Goal: Transaction & Acquisition: Purchase product/service

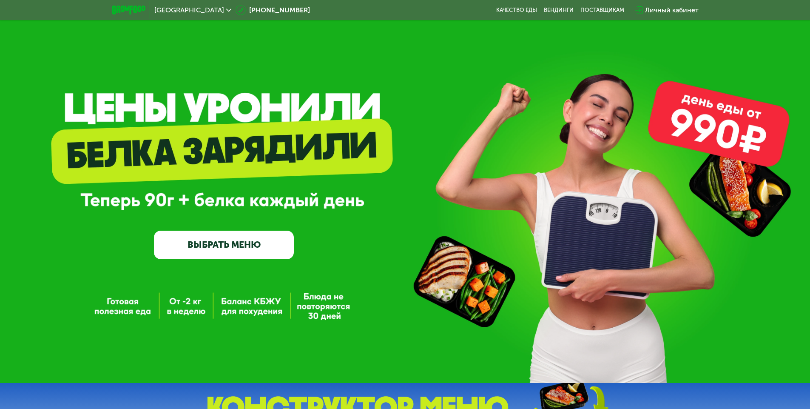
click at [214, 239] on link "ВЫБРАТЬ МЕНЮ" at bounding box center [224, 244] width 140 height 28
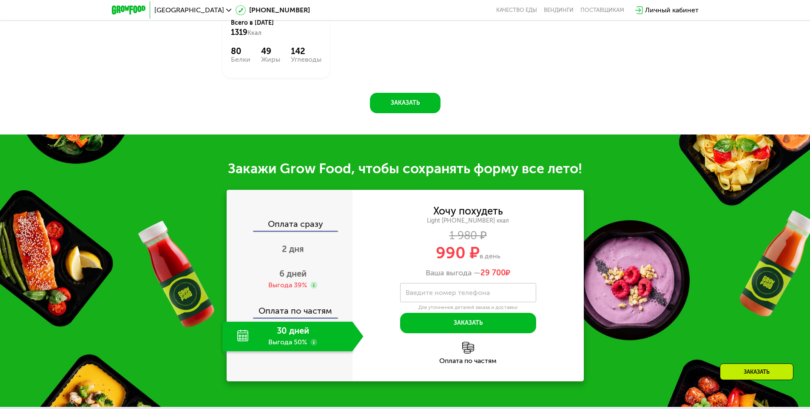
scroll to position [946, 0]
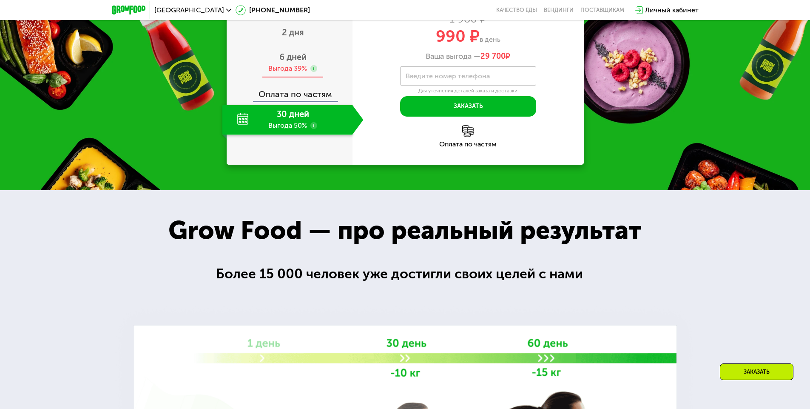
click at [298, 62] on span "6 дней" at bounding box center [292, 57] width 27 height 10
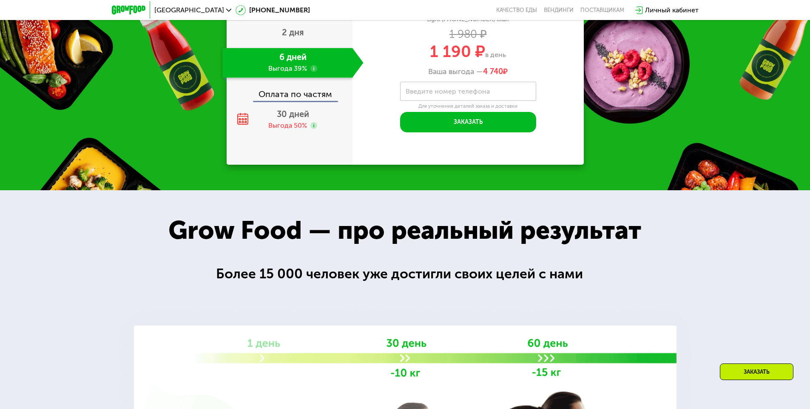
click at [295, 101] on div "Оплата по частям" at bounding box center [290, 91] width 125 height 20
click at [290, 119] on span "30 дней" at bounding box center [293, 114] width 32 height 10
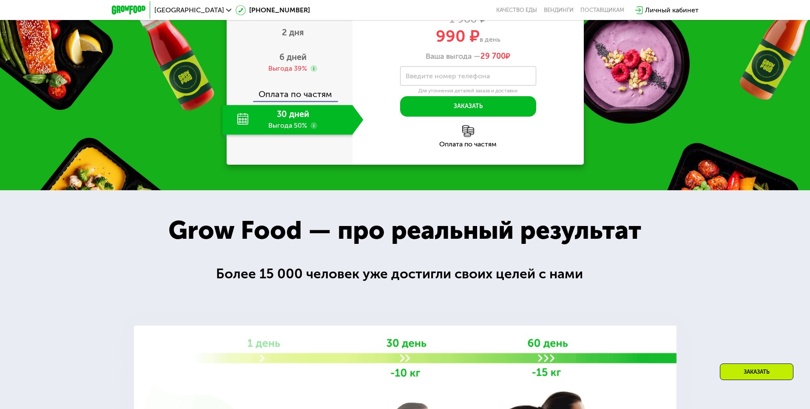
click at [293, 101] on div "Оплата по частям" at bounding box center [290, 91] width 125 height 20
click at [290, 73] on div "Выгода 39%" at bounding box center [287, 68] width 39 height 9
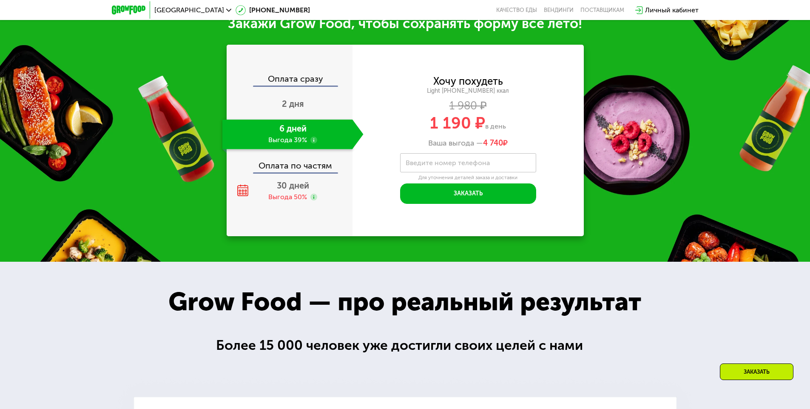
scroll to position [837, 0]
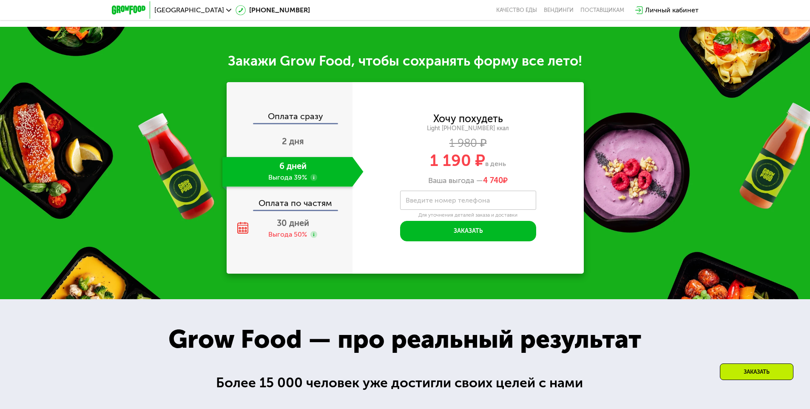
click at [280, 123] on div "Оплата сразу" at bounding box center [290, 117] width 125 height 11
click at [415, 202] on label "Введите номер телефона" at bounding box center [448, 200] width 84 height 5
click at [415, 210] on input "Введите номер телефона" at bounding box center [468, 200] width 136 height 19
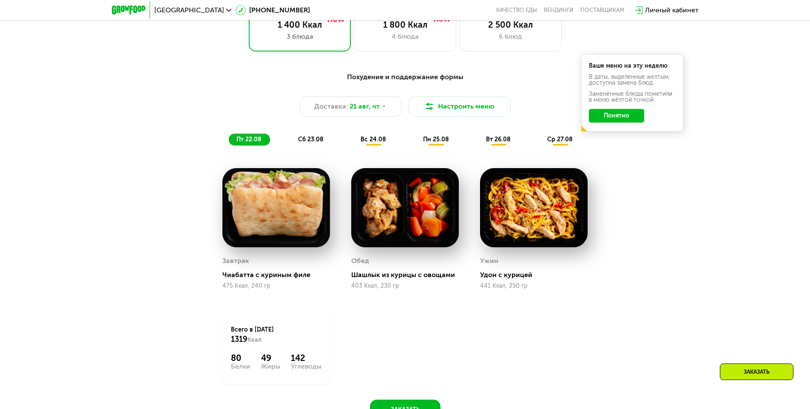
scroll to position [490, 0]
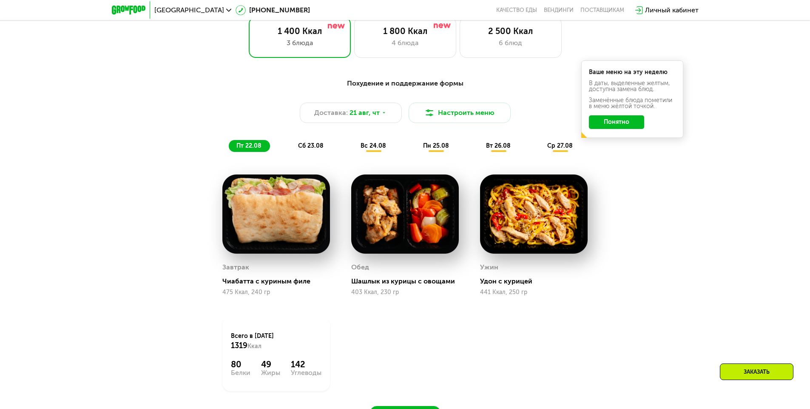
click at [353, 148] on div "сб 23.08" at bounding box center [374, 146] width 42 height 12
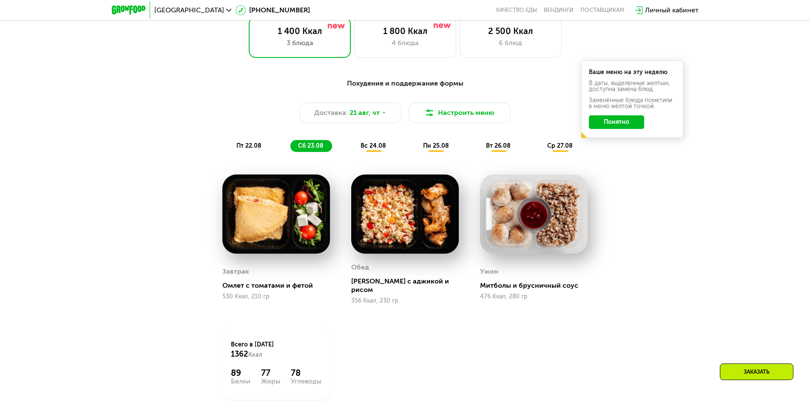
click at [258, 149] on span "пт 22.08" at bounding box center [248, 145] width 25 height 7
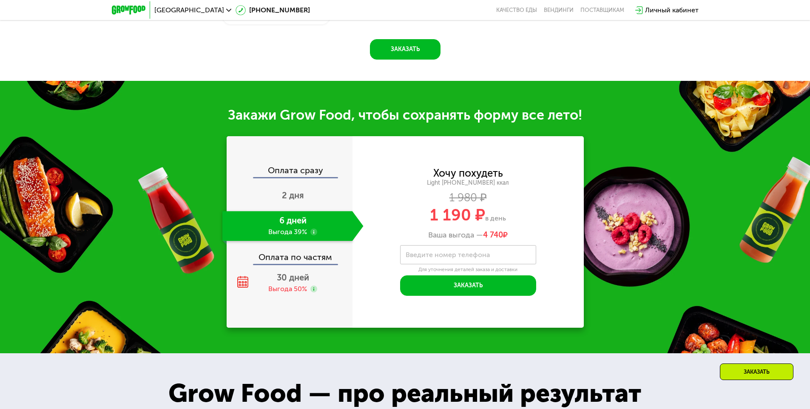
scroll to position [857, 0]
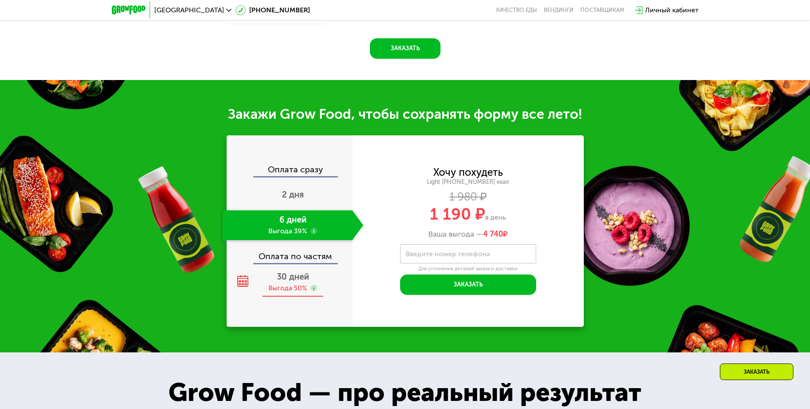
click at [280, 288] on div "Выгода 50%" at bounding box center [287, 287] width 39 height 9
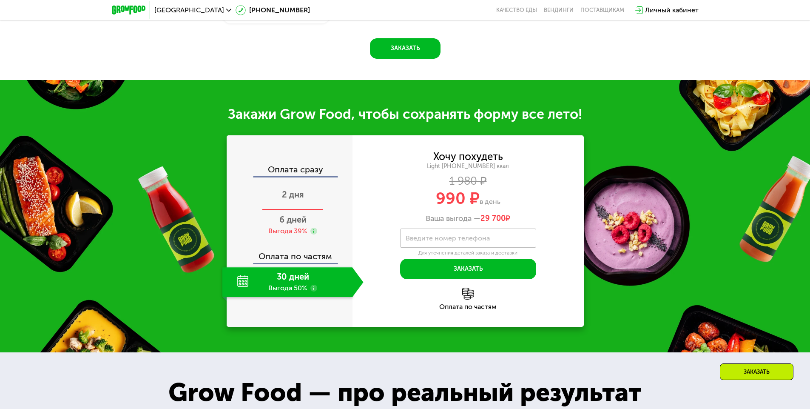
click at [296, 199] on span "2 дня" at bounding box center [293, 194] width 22 height 10
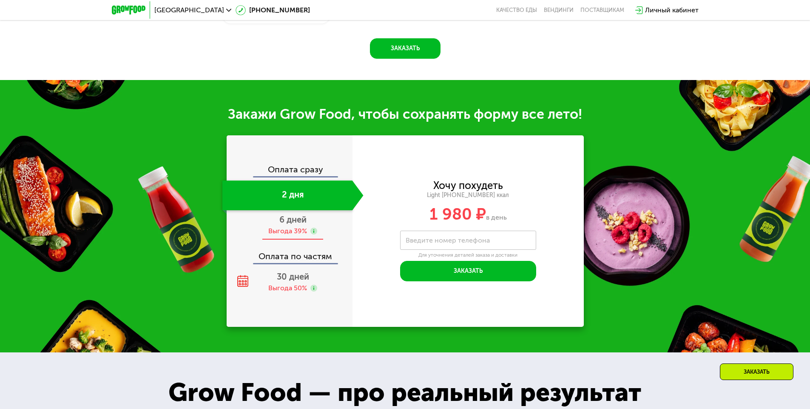
click at [292, 236] on div "Выгода 39%" at bounding box center [287, 230] width 39 height 9
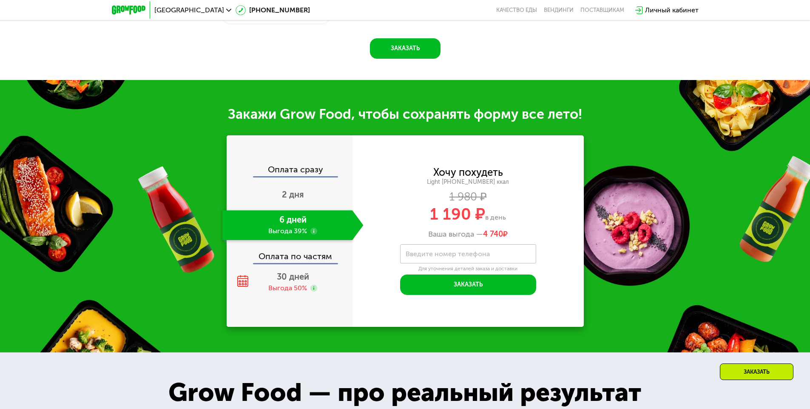
click at [293, 270] on div "Оплата сразу 2 дня 6 дней Выгода 39% Оплата по частям 30 дней Выгода 50%" at bounding box center [290, 231] width 126 height 132
click at [296, 280] on span "30 дней" at bounding box center [293, 276] width 32 height 10
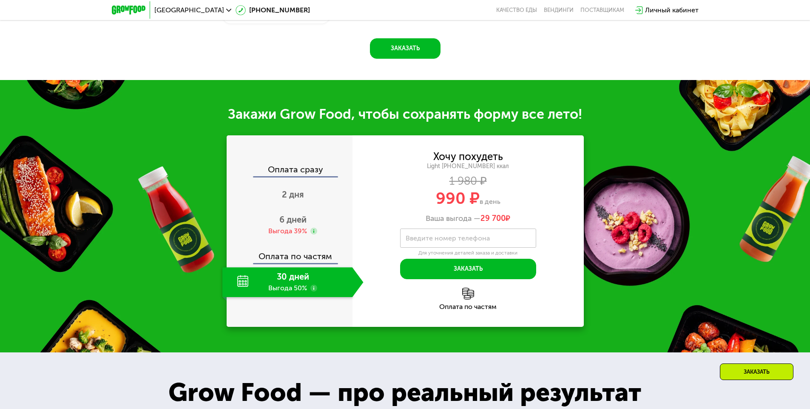
click at [297, 252] on div "Оплата по частям" at bounding box center [290, 253] width 125 height 20
click at [298, 230] on div "Выгода 39%" at bounding box center [287, 230] width 39 height 9
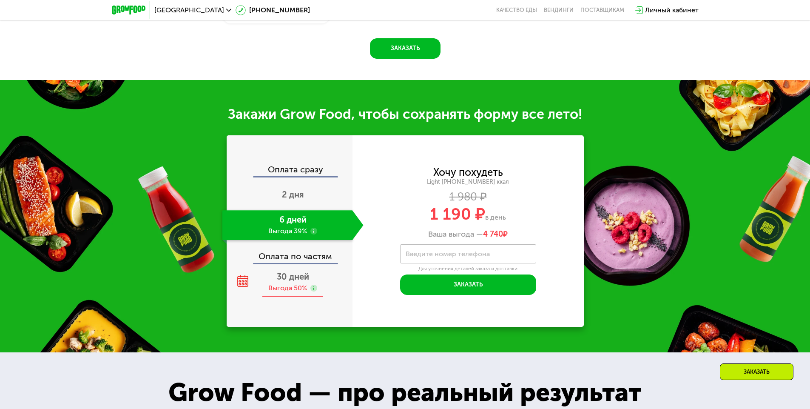
click at [299, 279] on span "30 дней" at bounding box center [293, 276] width 32 height 10
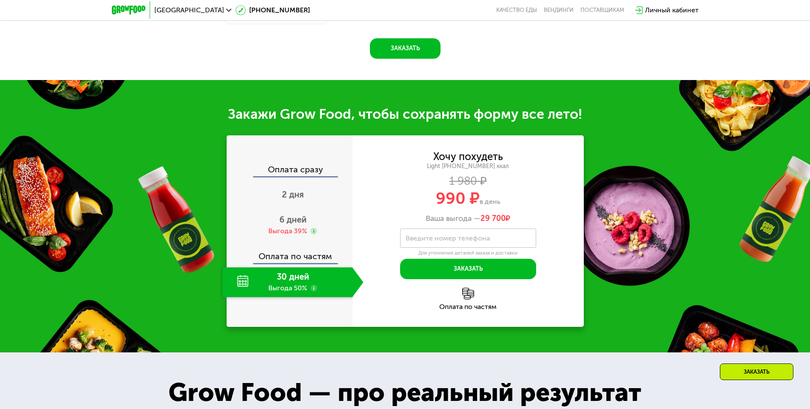
click at [303, 262] on div "Оплата по частям" at bounding box center [290, 253] width 125 height 20
click at [301, 236] on div "Выгода 39%" at bounding box center [287, 230] width 39 height 9
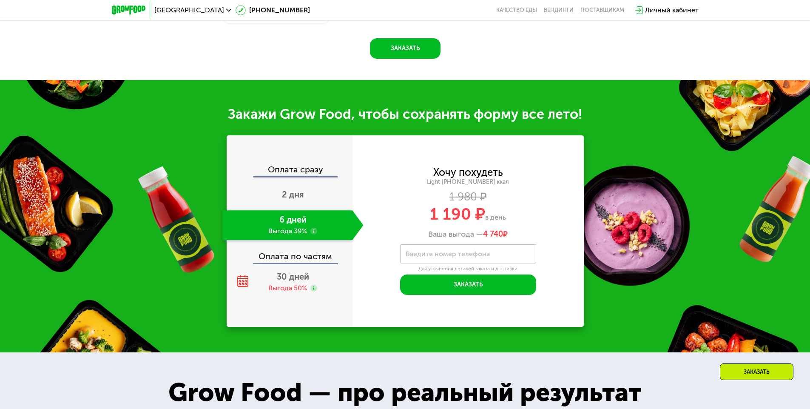
click at [461, 256] on label "Введите номер телефона" at bounding box center [448, 253] width 84 height 5
click at [461, 259] on input "Введите номер телефона" at bounding box center [468, 253] width 136 height 19
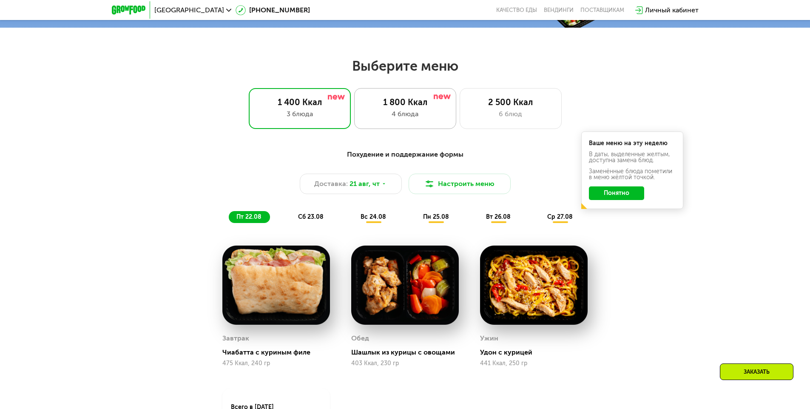
scroll to position [418, 0]
type input "**********"
click at [400, 119] on div "4 блюда" at bounding box center [405, 114] width 84 height 10
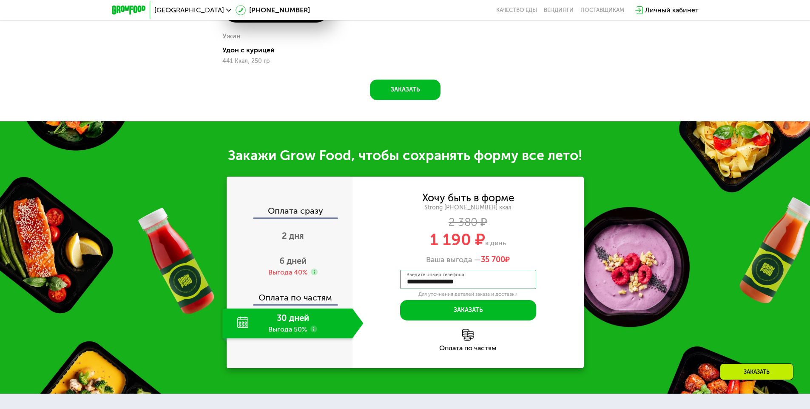
scroll to position [864, 0]
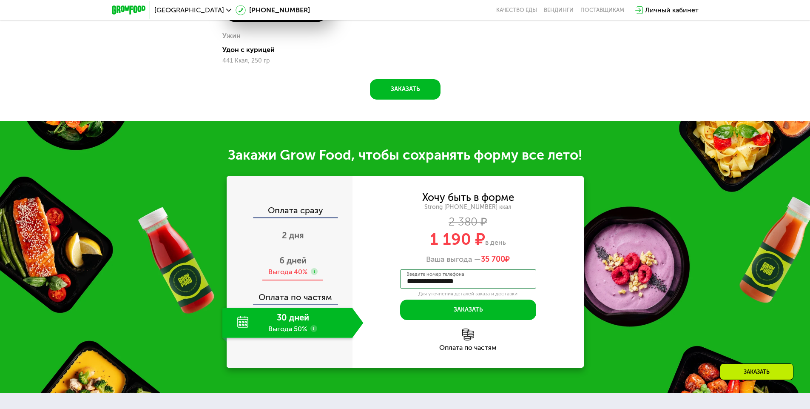
click at [299, 270] on div "Выгода 40%" at bounding box center [287, 271] width 39 height 9
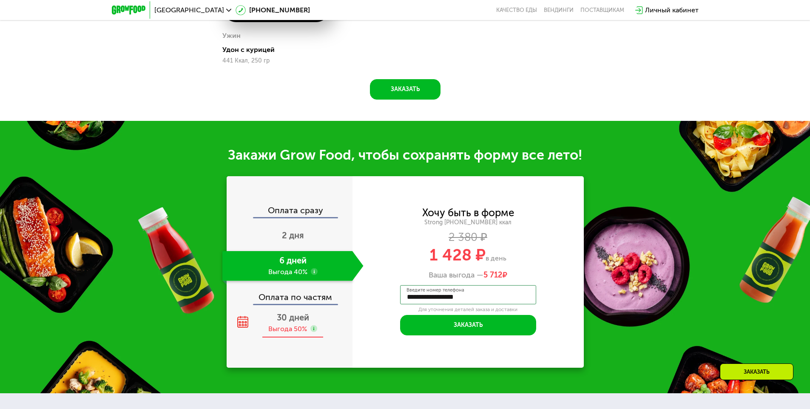
click at [293, 326] on div "30 дней Выгода 50%" at bounding box center [292, 323] width 141 height 30
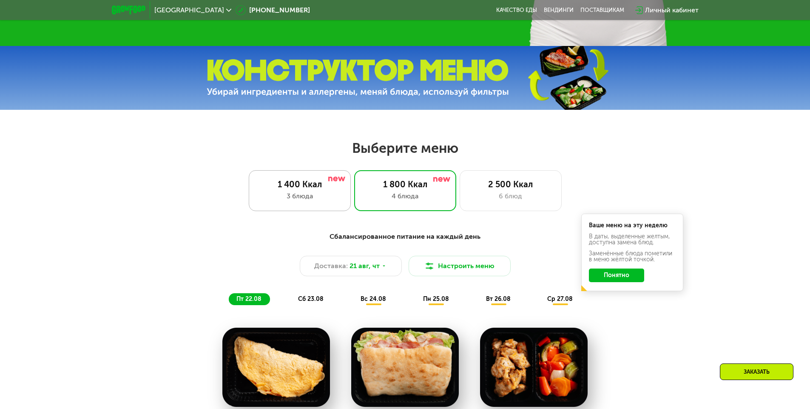
click at [329, 200] on div "3 блюда" at bounding box center [300, 196] width 84 height 10
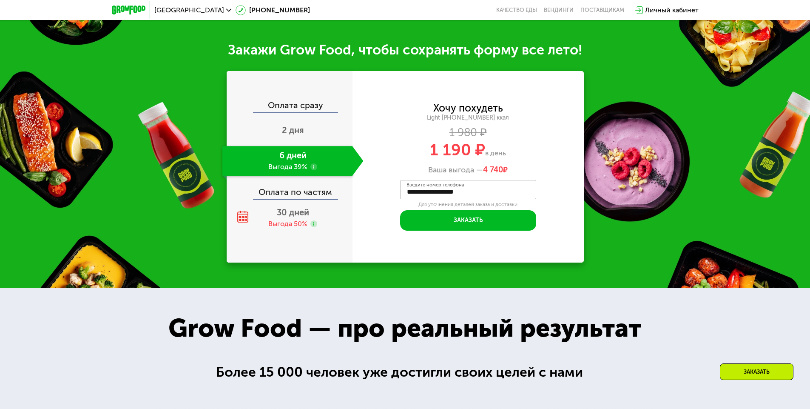
scroll to position [963, 0]
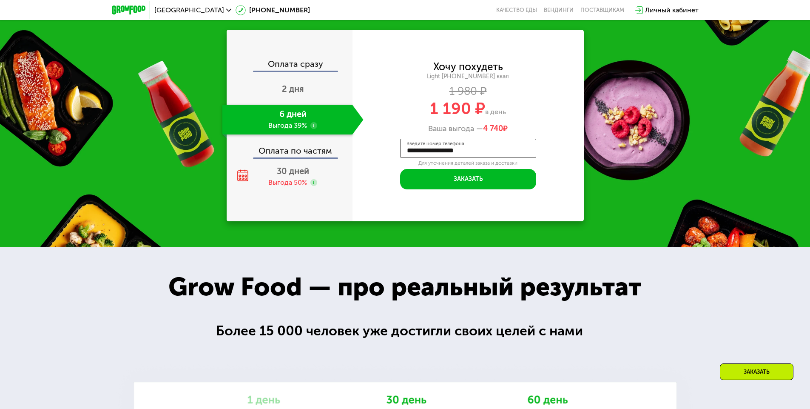
click at [484, 157] on input "**********" at bounding box center [468, 148] width 136 height 19
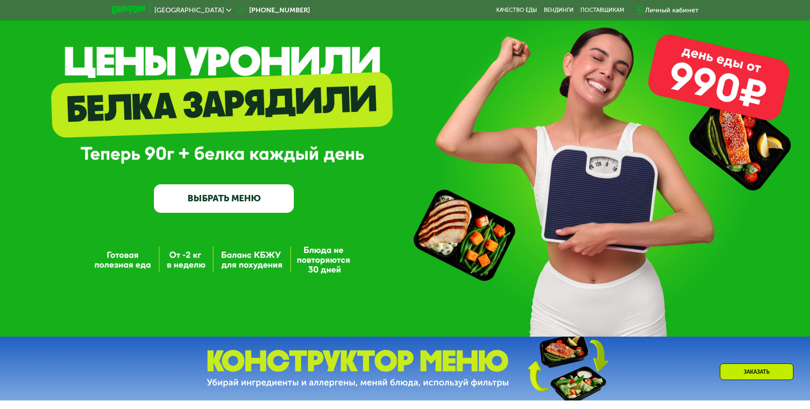
scroll to position [0, 0]
